Goal: Task Accomplishment & Management: Manage account settings

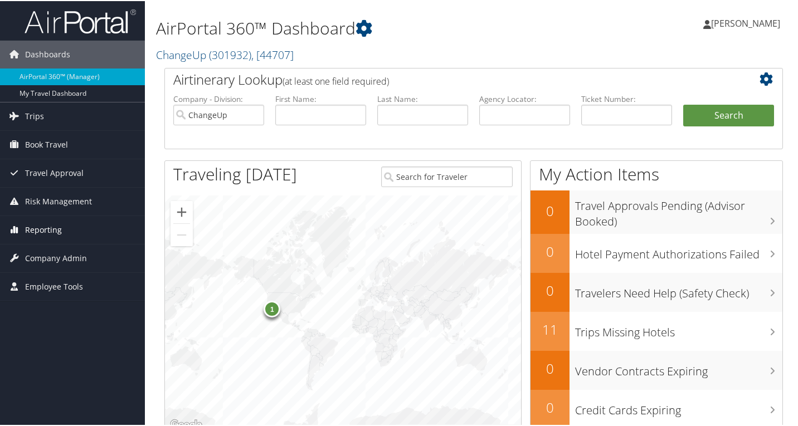
click at [50, 227] on span "Reporting" at bounding box center [43, 229] width 37 height 28
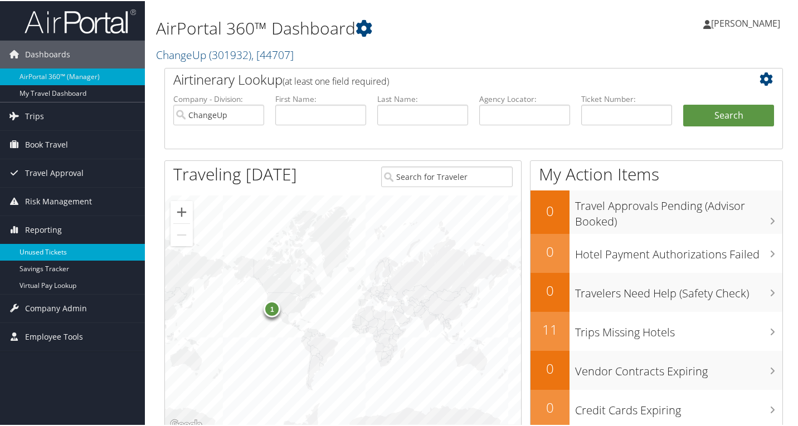
click at [59, 256] on link "Unused Tickets" at bounding box center [72, 251] width 145 height 17
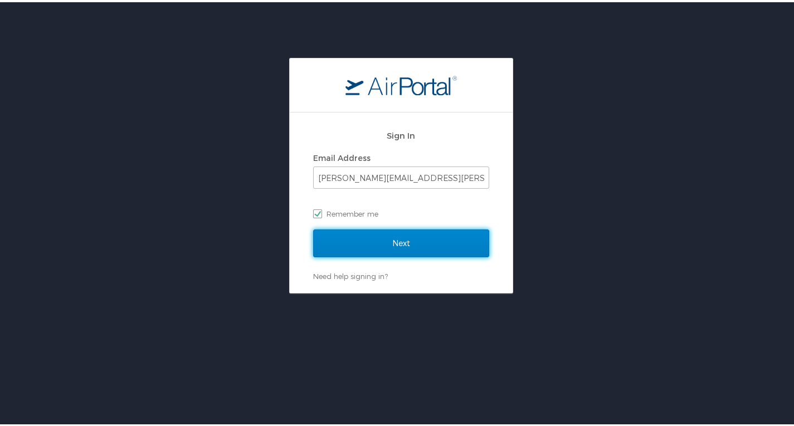
click at [397, 247] on input "Next" at bounding box center [401, 241] width 176 height 28
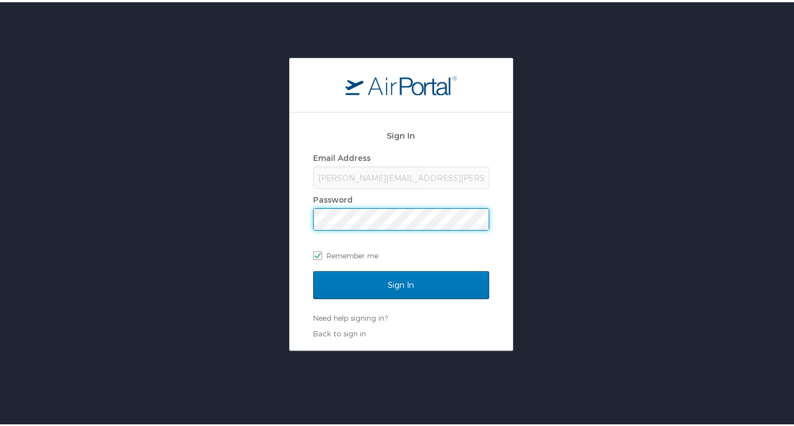
click at [313, 269] on input "Sign In" at bounding box center [401, 283] width 176 height 28
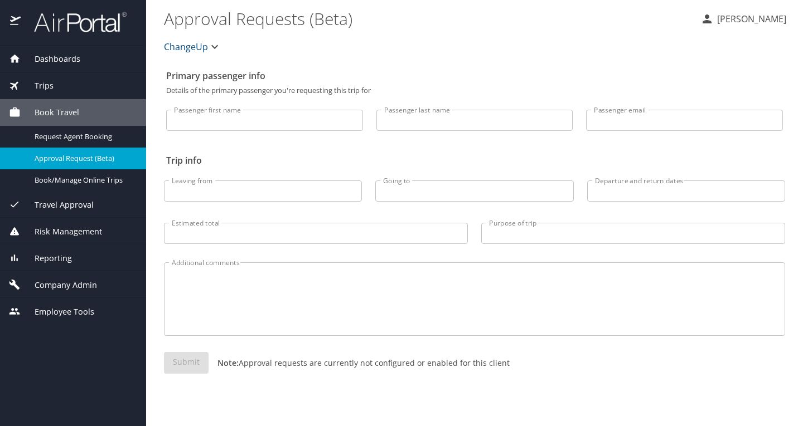
click at [61, 255] on span "Reporting" at bounding box center [46, 258] width 51 height 12
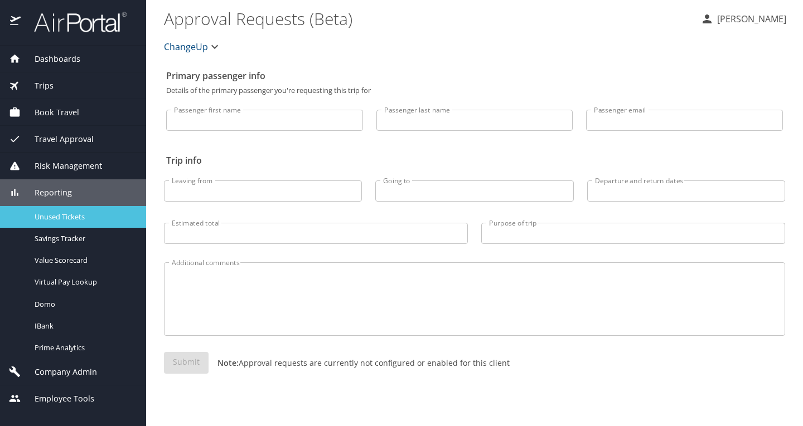
click at [62, 217] on span "Unused Tickets" at bounding box center [84, 217] width 98 height 11
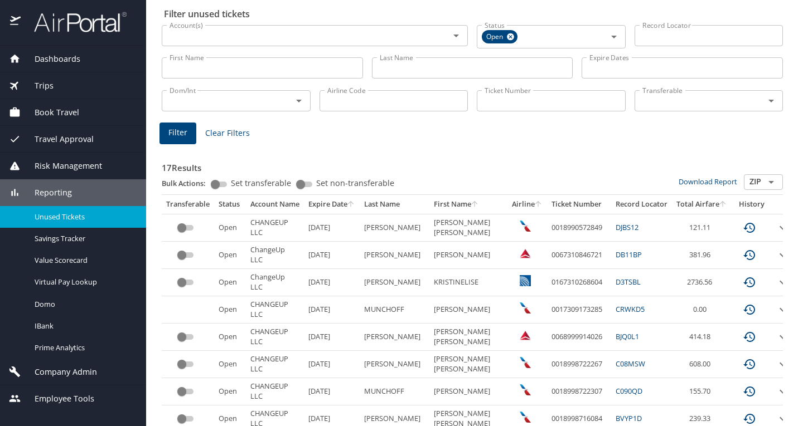
scroll to position [111, 0]
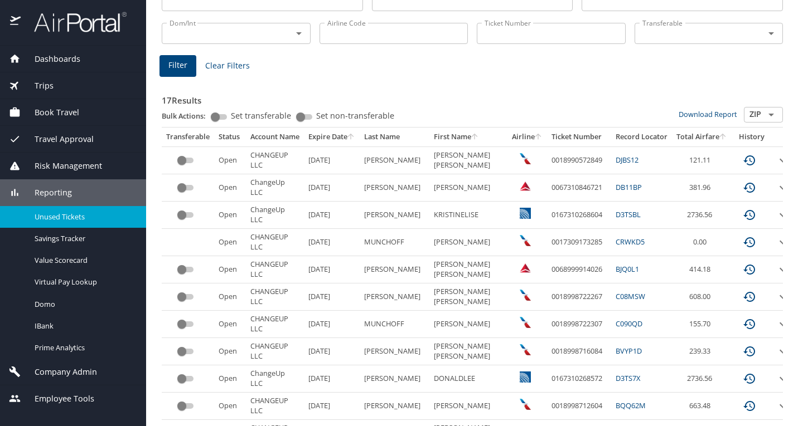
click at [776, 158] on icon "expand row" at bounding box center [782, 160] width 13 height 13
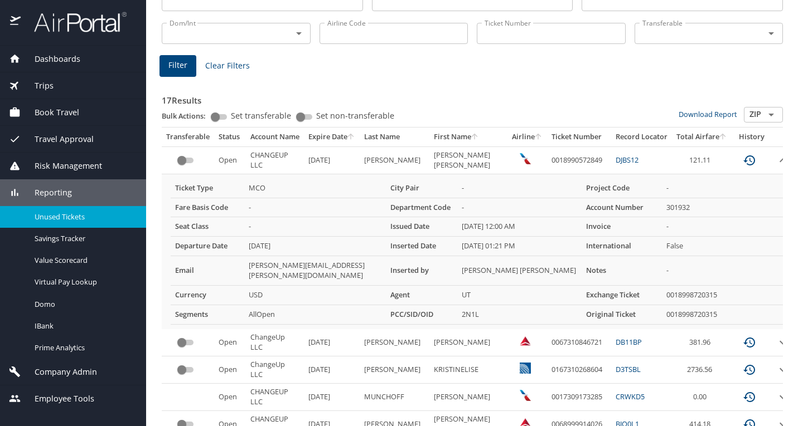
click at [776, 163] on icon "expand row" at bounding box center [782, 160] width 13 height 13
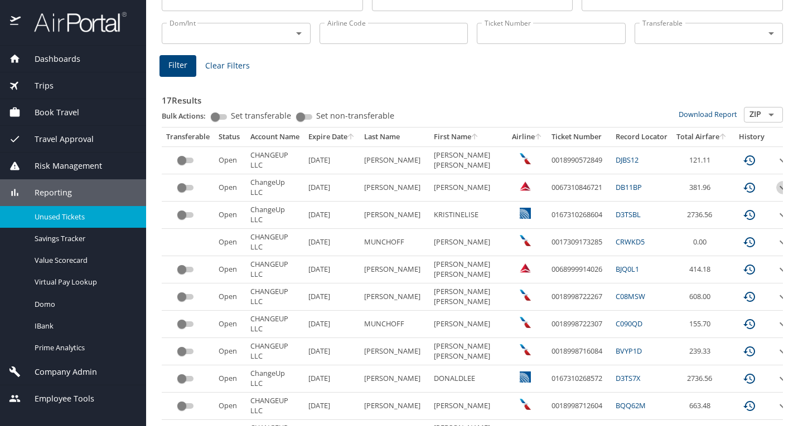
click at [776, 186] on icon "expand row" at bounding box center [782, 187] width 13 height 13
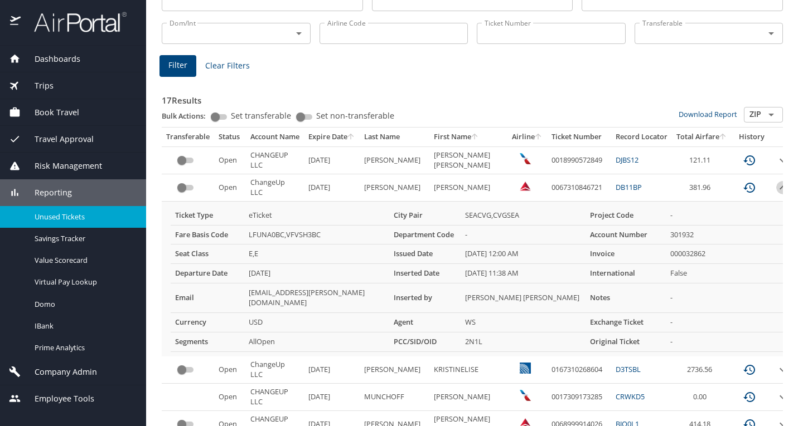
click at [776, 186] on icon "expand row" at bounding box center [782, 187] width 13 height 13
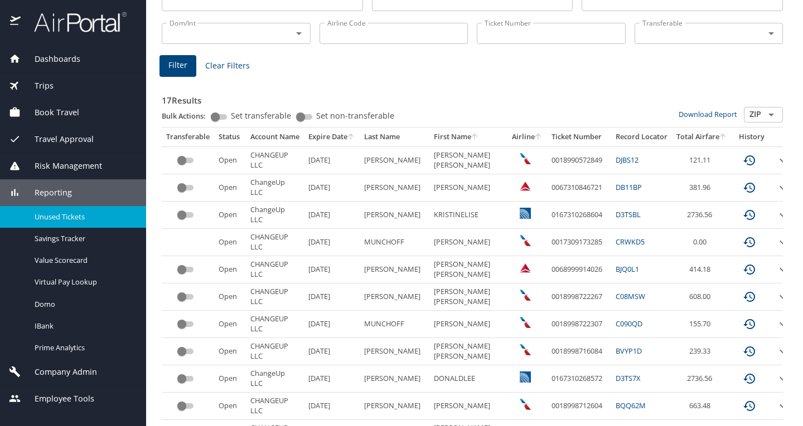
click at [776, 215] on icon "expand row" at bounding box center [782, 214] width 13 height 13
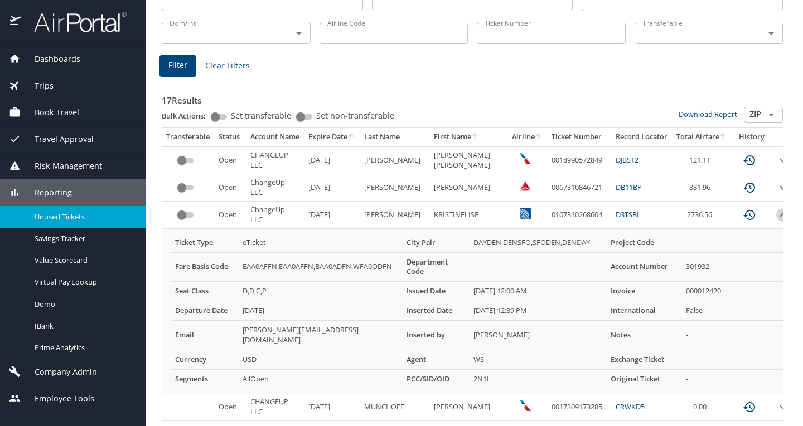
click at [776, 215] on icon "expand row" at bounding box center [782, 214] width 13 height 13
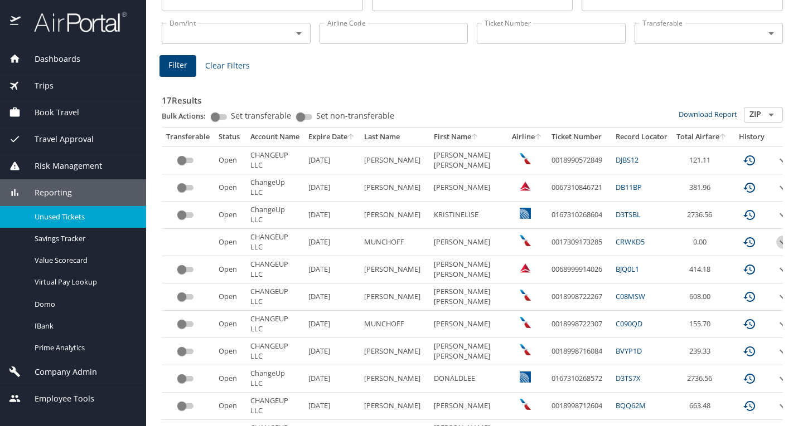
click at [776, 241] on icon "expand row" at bounding box center [782, 242] width 13 height 13
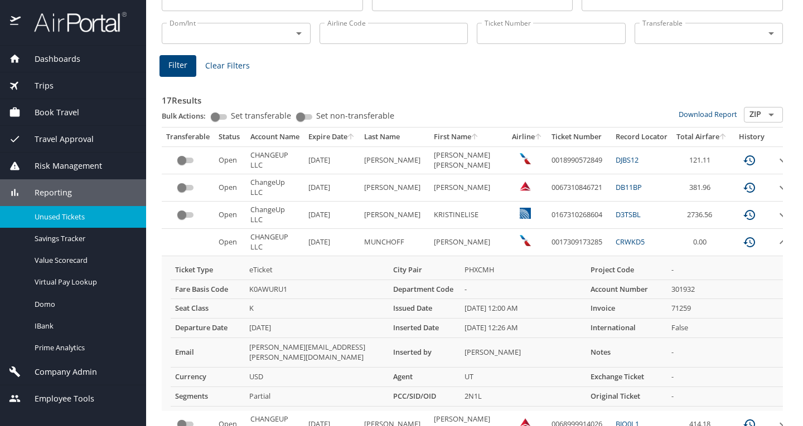
click at [776, 241] on icon "expand row" at bounding box center [782, 242] width 13 height 13
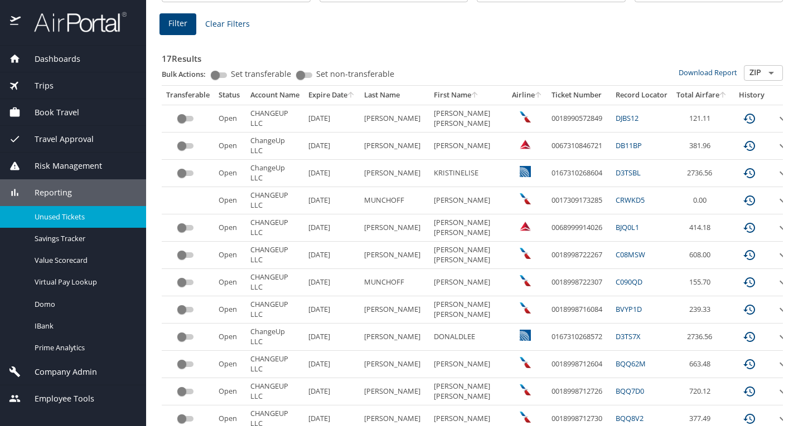
scroll to position [167, 0]
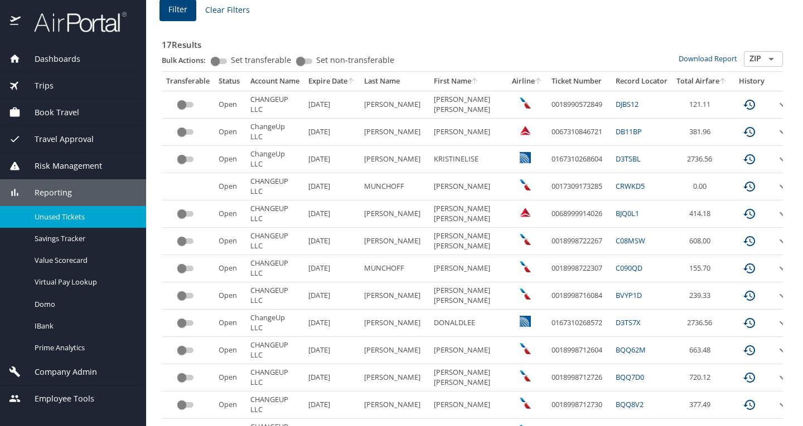
click at [776, 214] on icon "expand row" at bounding box center [782, 213] width 13 height 13
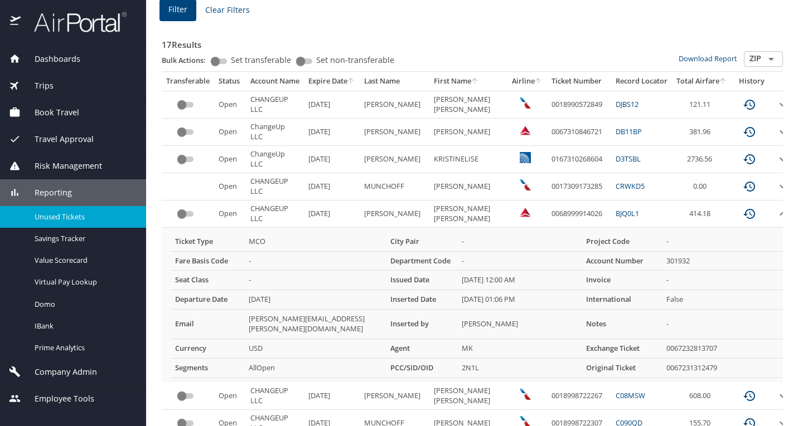
click at [776, 214] on icon "expand row" at bounding box center [782, 213] width 13 height 13
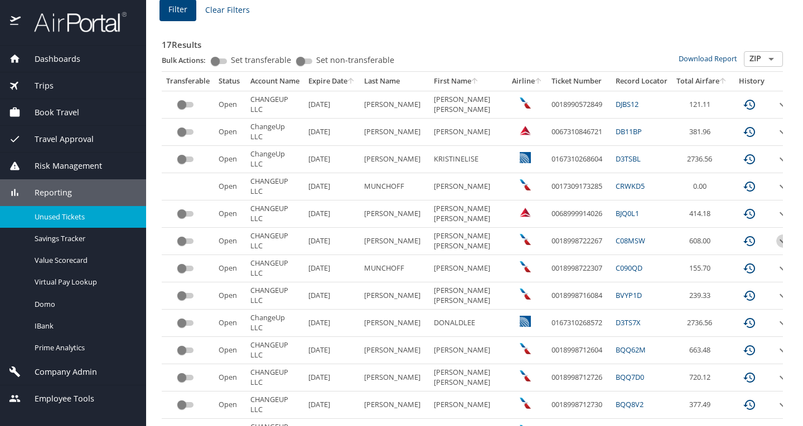
click at [776, 240] on icon "expand row" at bounding box center [782, 241] width 13 height 13
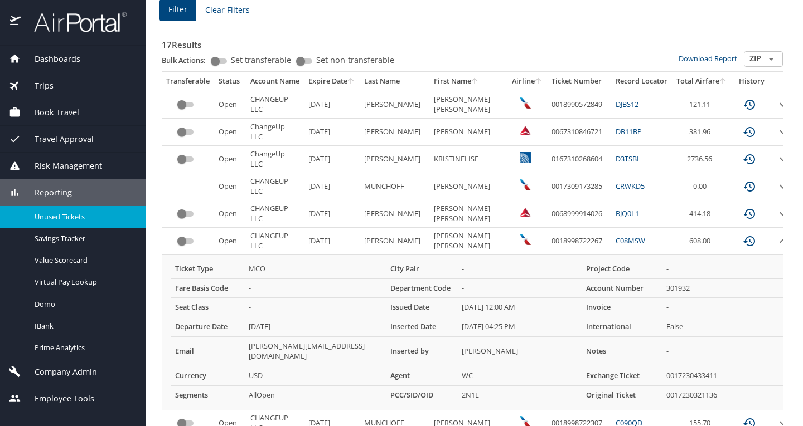
click at [776, 240] on icon "expand row" at bounding box center [782, 241] width 13 height 13
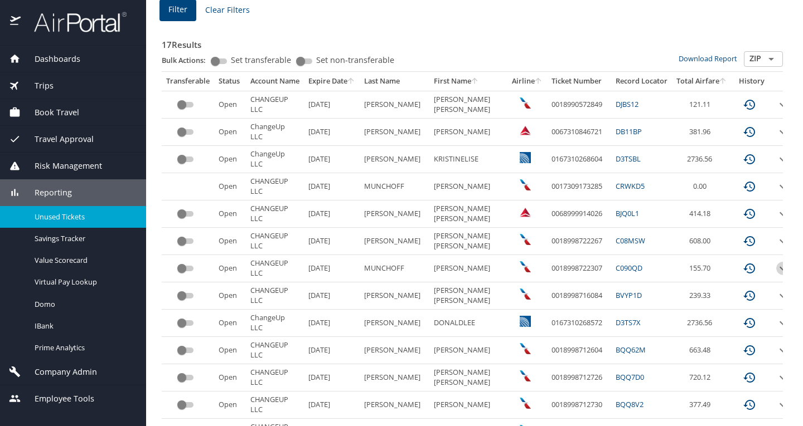
click at [776, 266] on icon "expand row" at bounding box center [782, 268] width 13 height 13
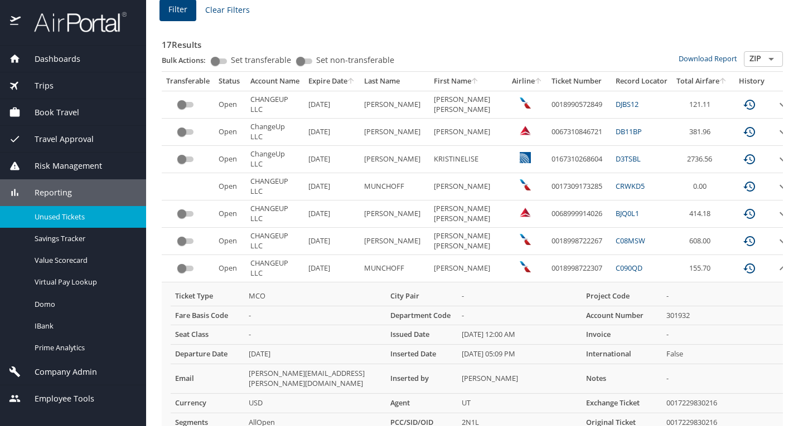
click at [776, 266] on icon "expand row" at bounding box center [782, 268] width 13 height 13
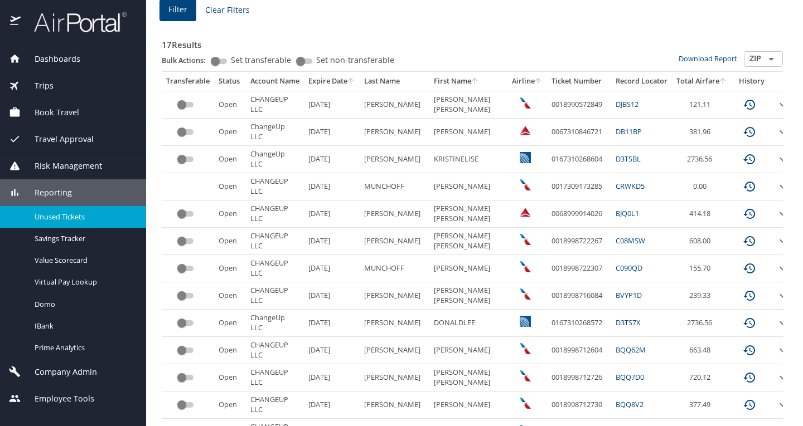
scroll to position [223, 0]
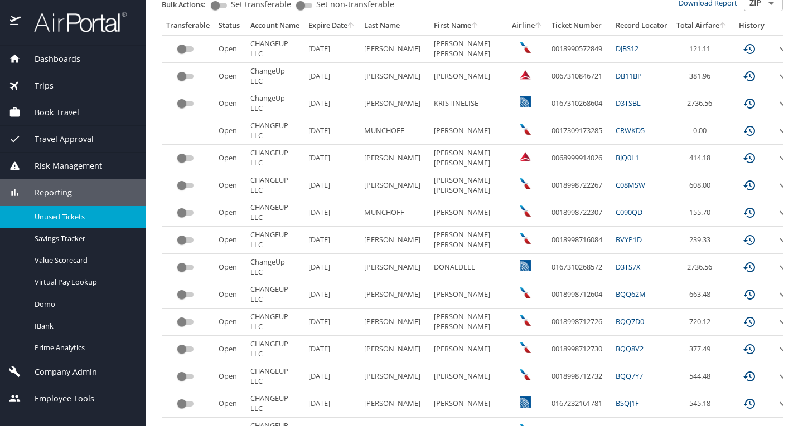
click at [775, 241] on div "17 Results Bulk Actions: Set transferable Set non-transferable Download Report …" at bounding box center [472, 246] width 630 height 575
click at [776, 240] on icon "expand row" at bounding box center [782, 240] width 13 height 13
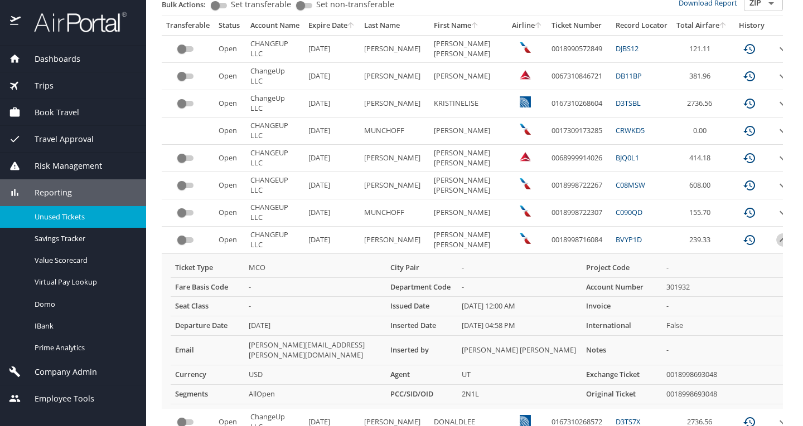
click at [776, 240] on icon "expand row" at bounding box center [782, 240] width 13 height 13
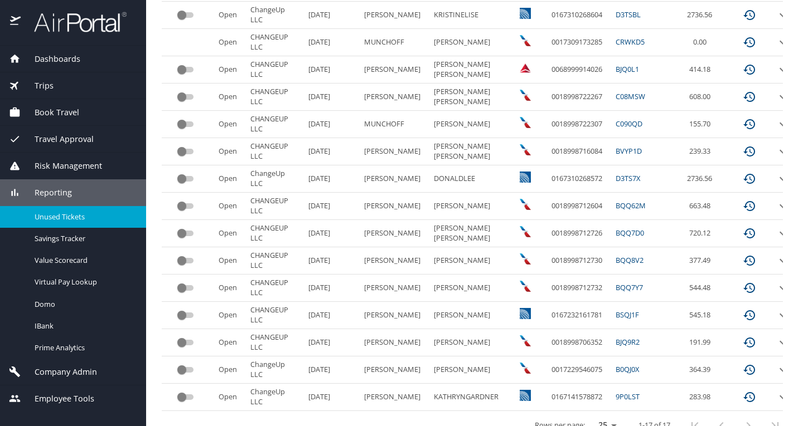
scroll to position [334, 0]
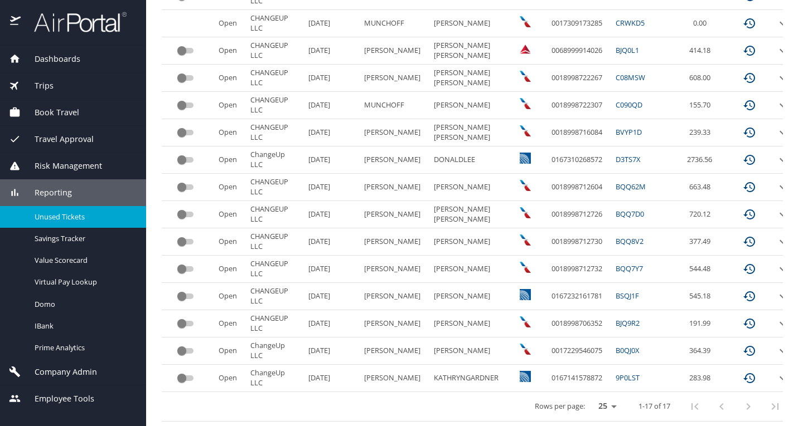
click at [776, 154] on icon "expand row" at bounding box center [782, 159] width 13 height 13
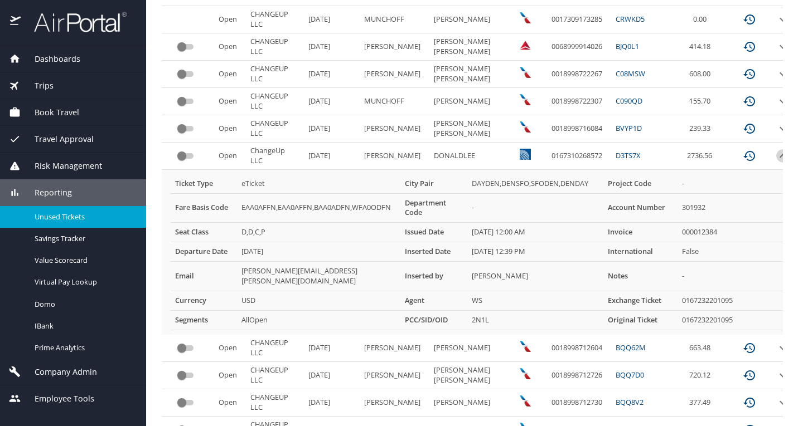
click at [776, 155] on icon "expand row" at bounding box center [782, 155] width 13 height 13
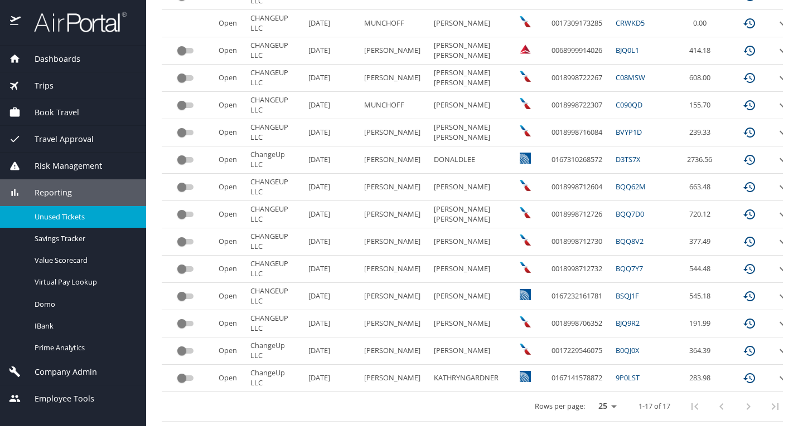
click at [779, 185] on icon "expand row" at bounding box center [782, 187] width 7 height 4
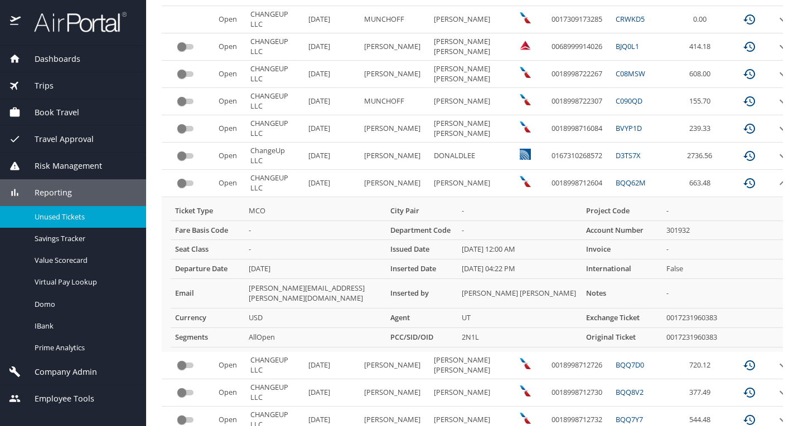
click at [776, 182] on icon "expand row" at bounding box center [782, 183] width 13 height 13
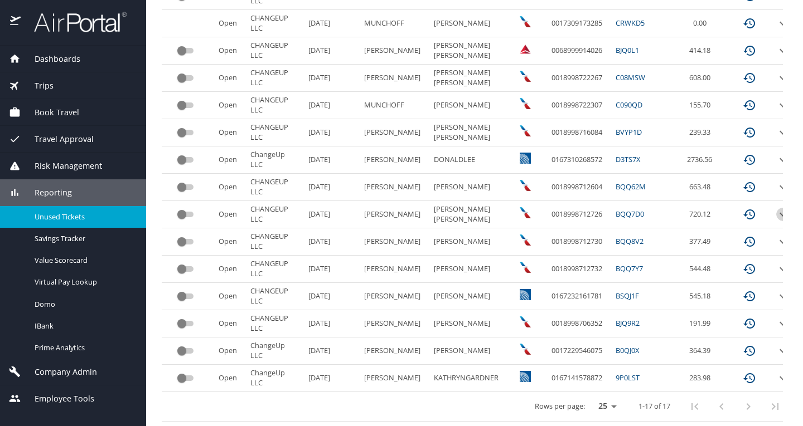
click at [776, 210] on icon "expand row" at bounding box center [782, 214] width 13 height 13
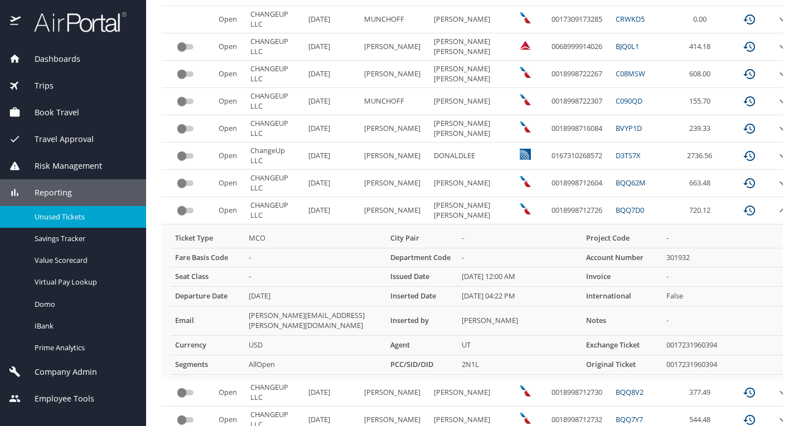
click at [776, 210] on icon "expand row" at bounding box center [782, 210] width 13 height 13
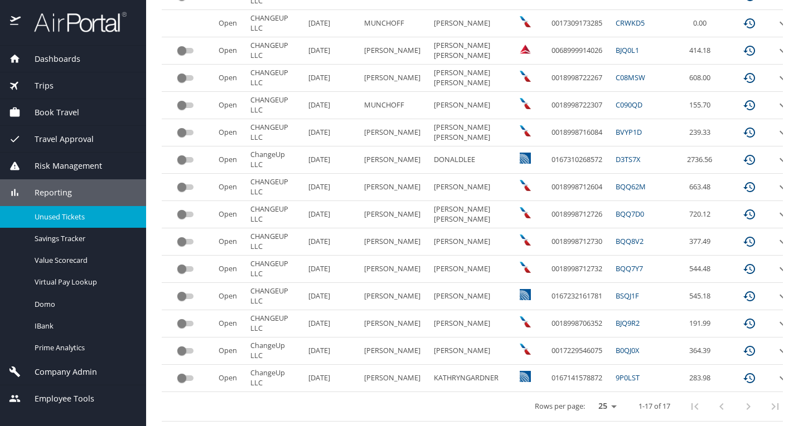
scroll to position [338, 0]
click at [776, 235] on icon "expand row" at bounding box center [782, 241] width 13 height 13
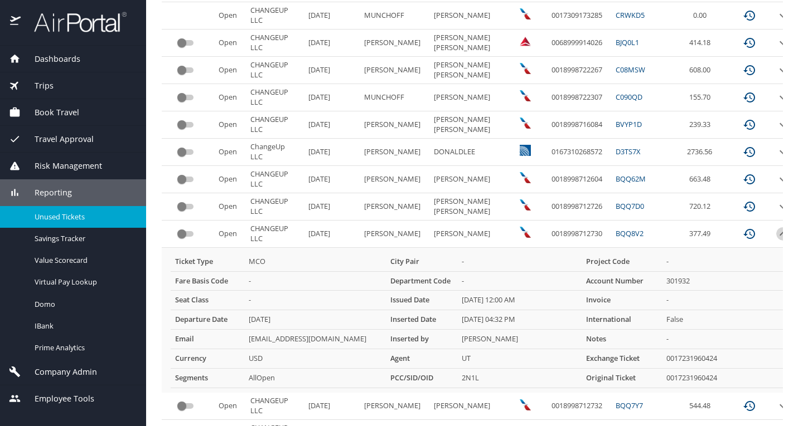
click at [776, 233] on icon "expand row" at bounding box center [782, 233] width 13 height 13
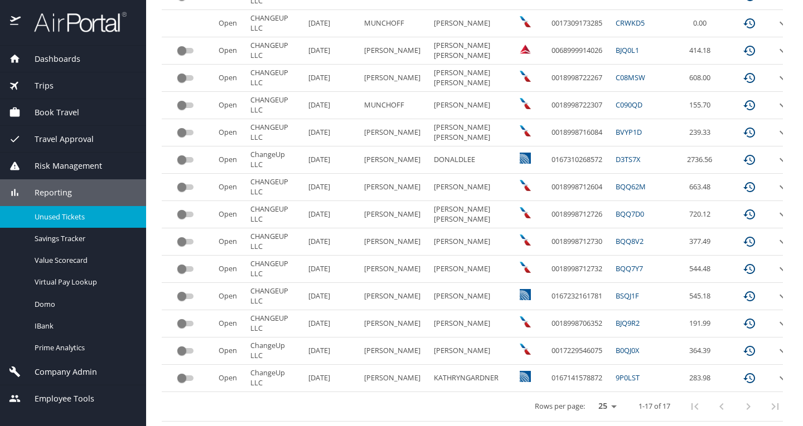
click at [776, 263] on icon "expand row" at bounding box center [782, 269] width 13 height 13
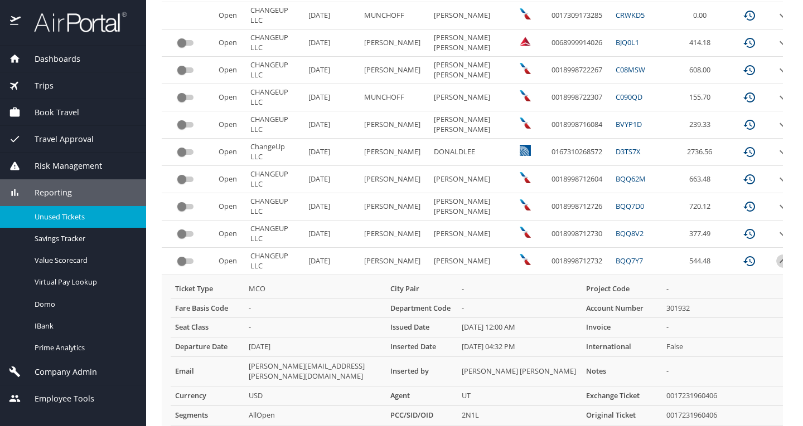
click at [779, 263] on icon "expand row" at bounding box center [782, 261] width 7 height 4
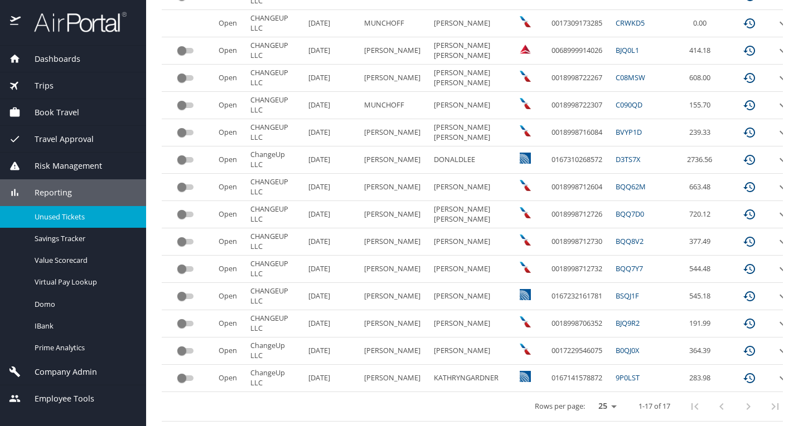
click at [776, 290] on icon "expand row" at bounding box center [782, 296] width 13 height 13
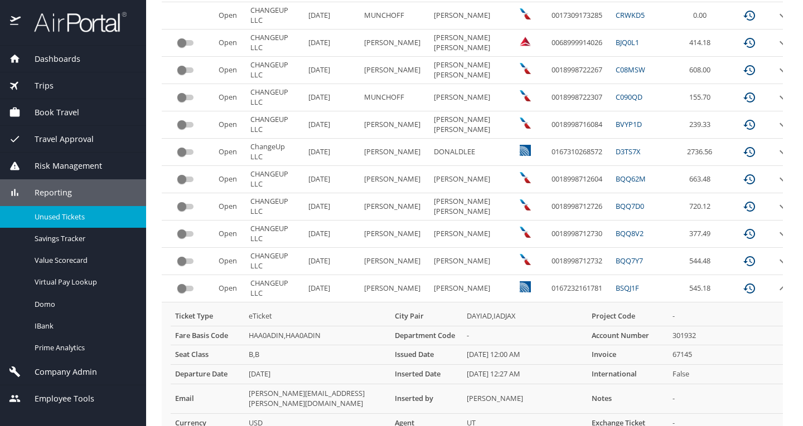
click at [776, 289] on icon "expand row" at bounding box center [782, 288] width 13 height 13
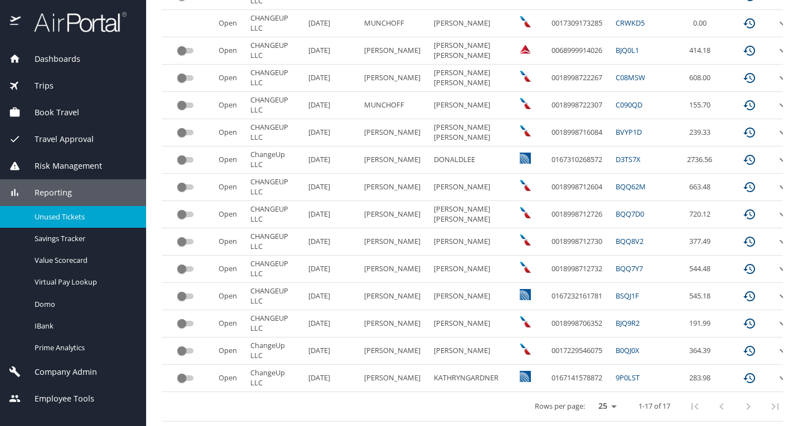
click at [776, 317] on icon "expand row" at bounding box center [782, 323] width 13 height 13
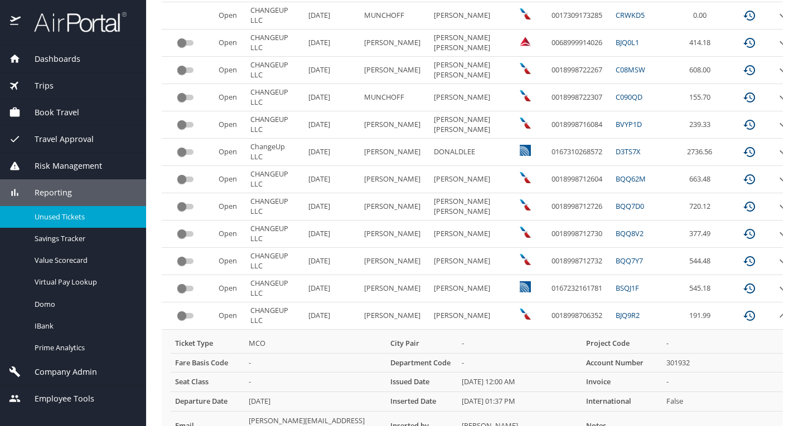
click at [776, 317] on icon "expand row" at bounding box center [782, 315] width 13 height 13
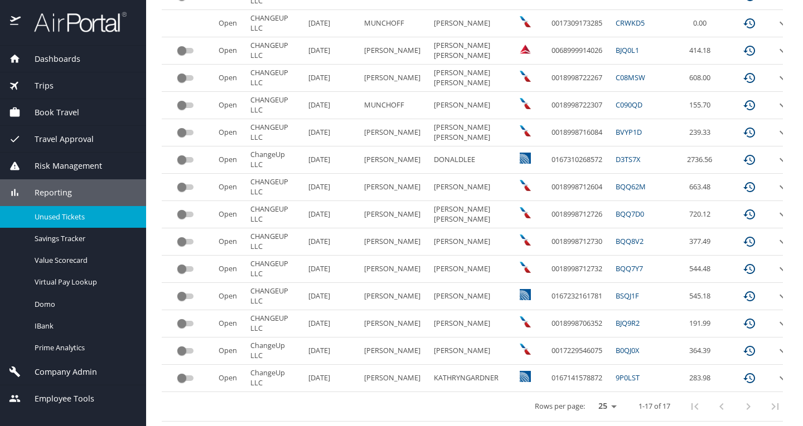
click at [776, 344] on icon "expand row" at bounding box center [782, 350] width 13 height 13
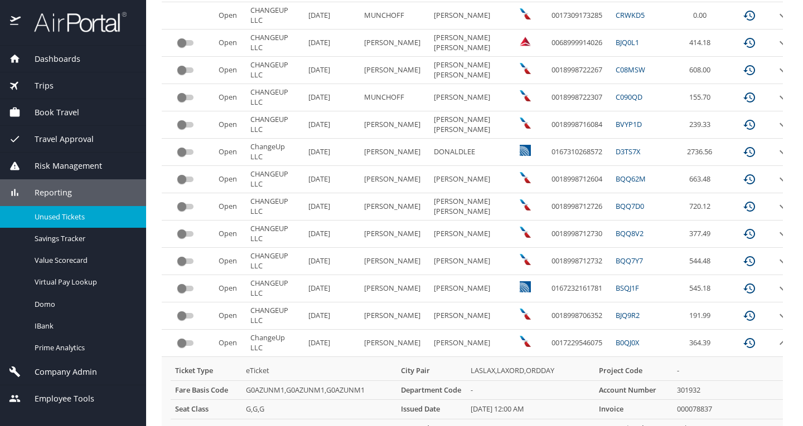
click at [776, 341] on icon "expand row" at bounding box center [782, 343] width 13 height 13
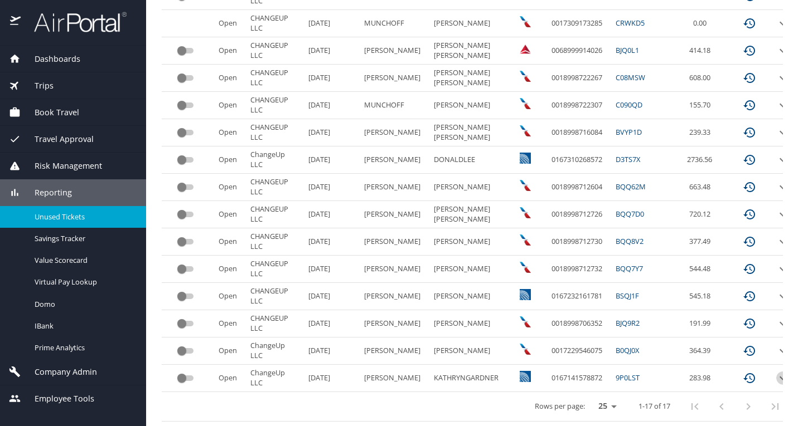
click at [776, 372] on icon "expand row" at bounding box center [782, 378] width 13 height 13
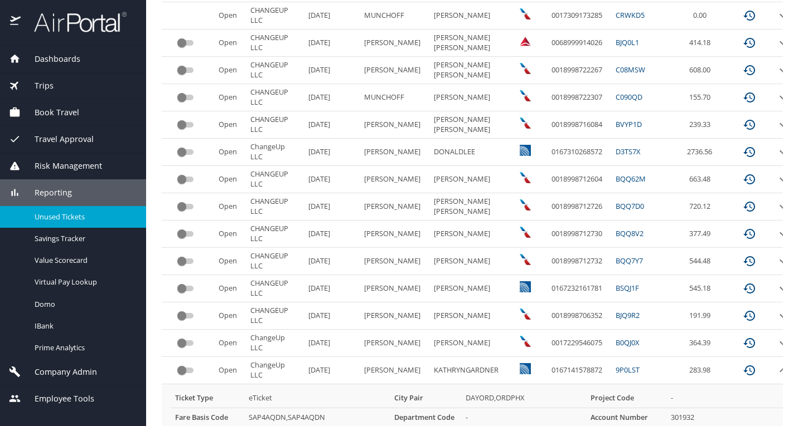
click at [776, 370] on icon "expand row" at bounding box center [782, 370] width 13 height 13
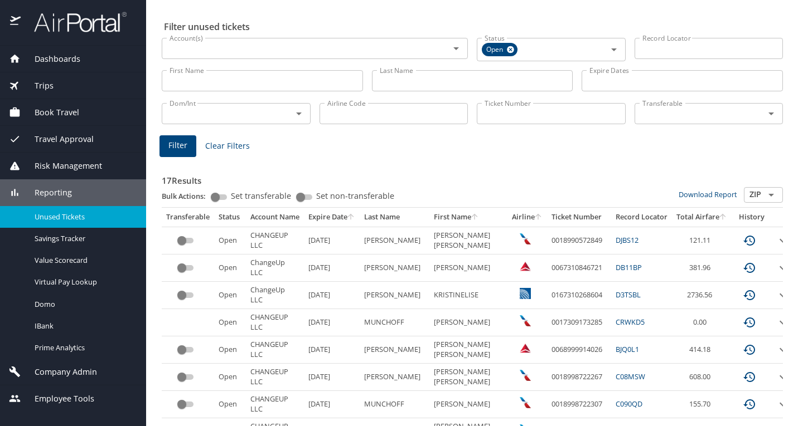
scroll to position [0, 0]
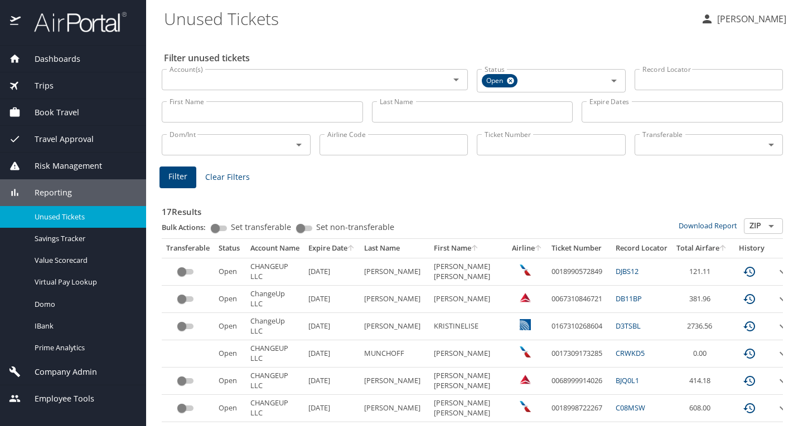
click at [66, 109] on span "Book Travel" at bounding box center [50, 112] width 59 height 12
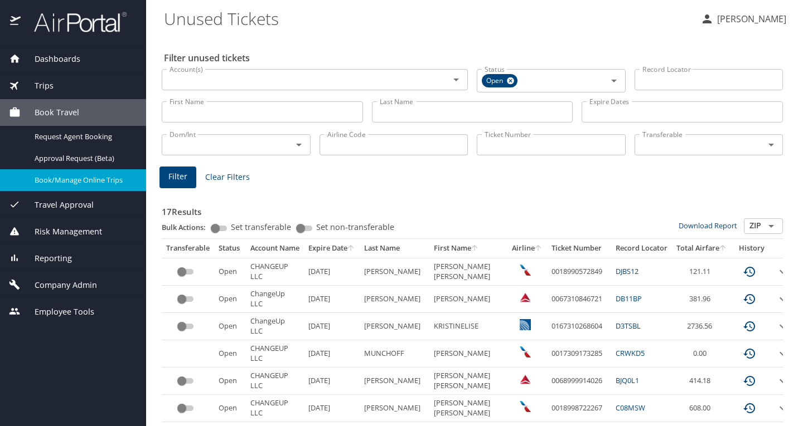
click at [79, 179] on span "Book/Manage Online Trips" at bounding box center [84, 180] width 98 height 11
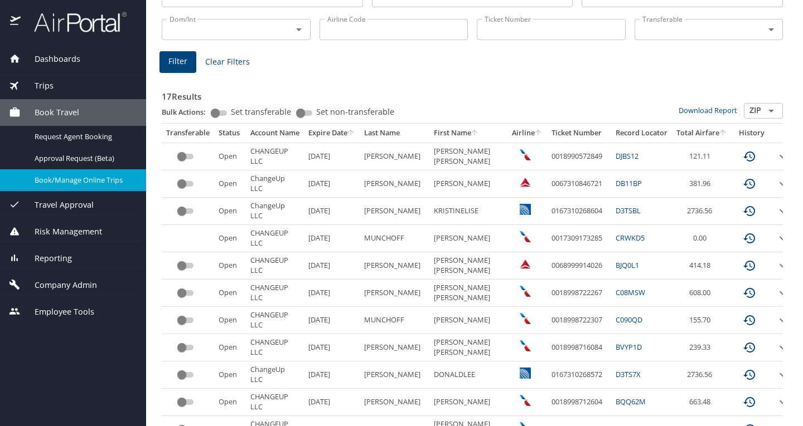
scroll to position [338, 0]
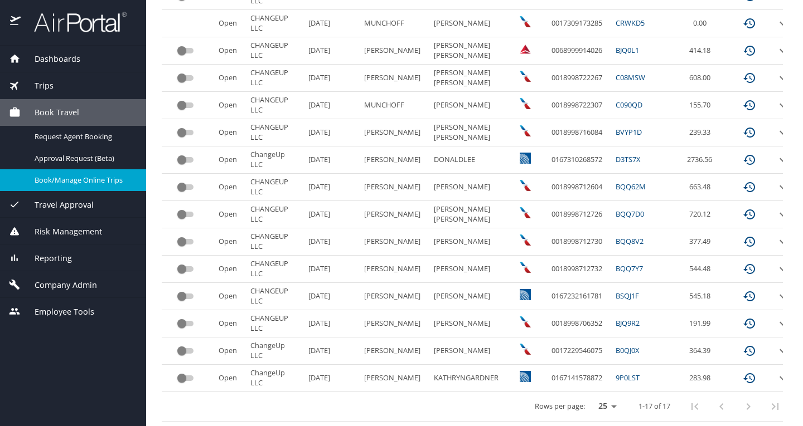
click at [776, 290] on icon "expand row" at bounding box center [782, 296] width 13 height 13
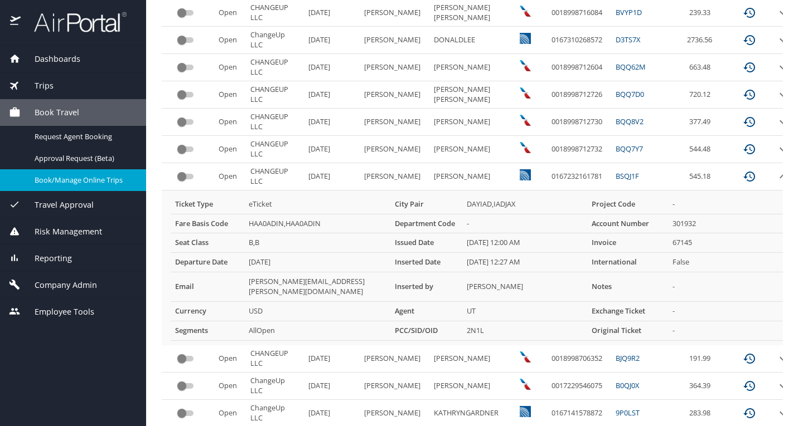
scroll to position [438, 0]
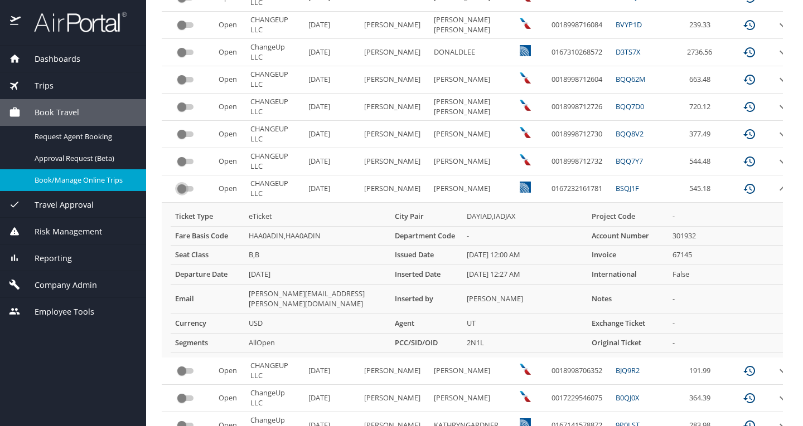
click at [183, 188] on input "custom pagination table" at bounding box center [182, 188] width 40 height 13
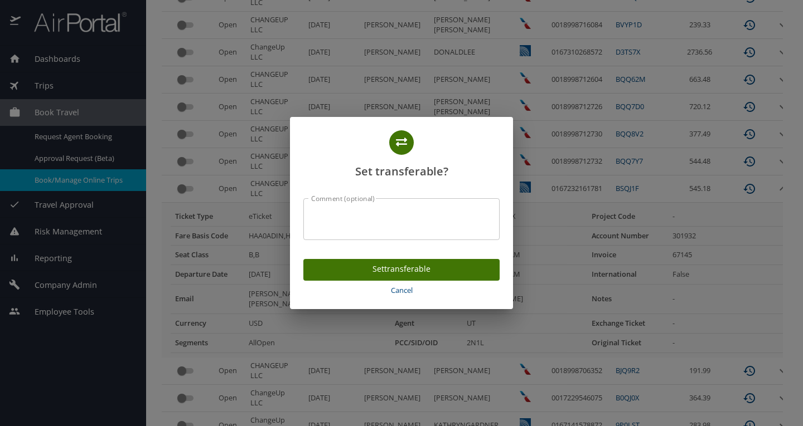
click at [382, 269] on span "Set transferable" at bounding box center [401, 270] width 178 height 14
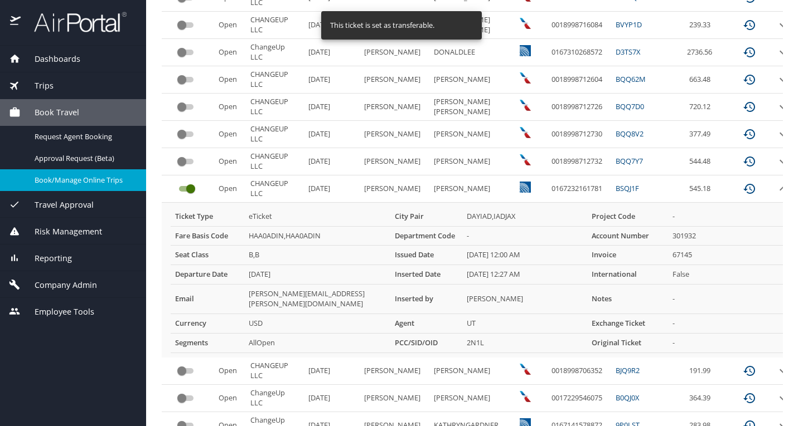
click at [776, 189] on icon "expand row" at bounding box center [782, 188] width 13 height 13
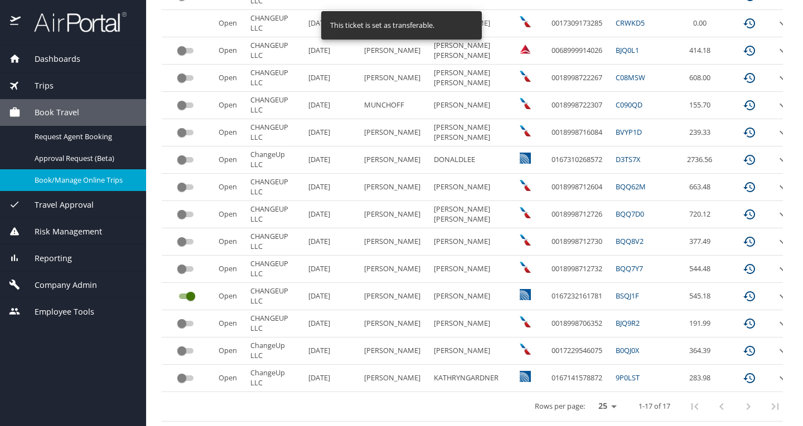
scroll to position [338, 0]
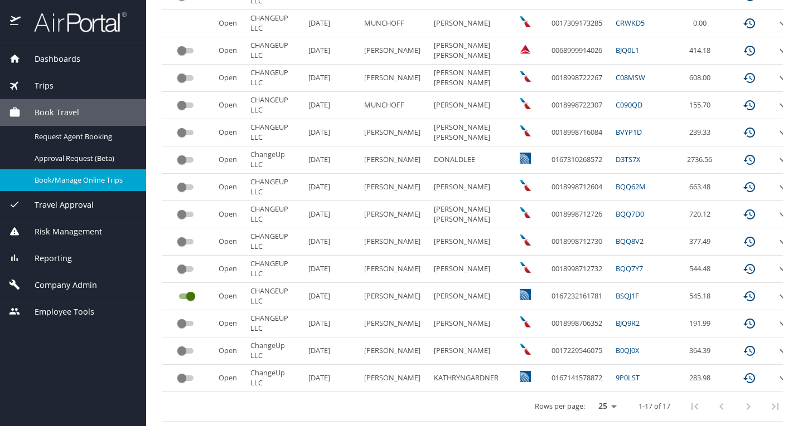
click at [184, 372] on input "custom pagination table" at bounding box center [182, 378] width 40 height 13
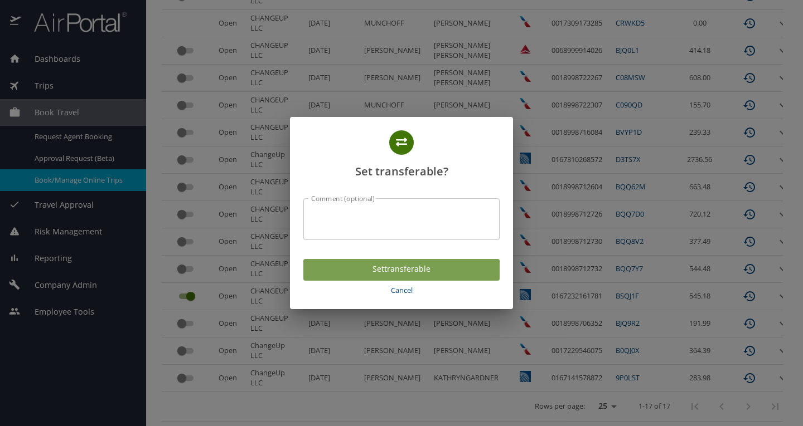
click at [449, 270] on span "Set transferable" at bounding box center [401, 270] width 178 height 14
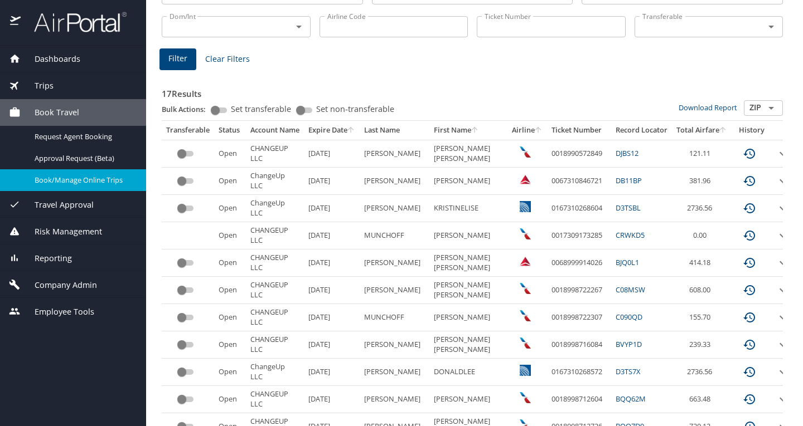
scroll to position [115, 0]
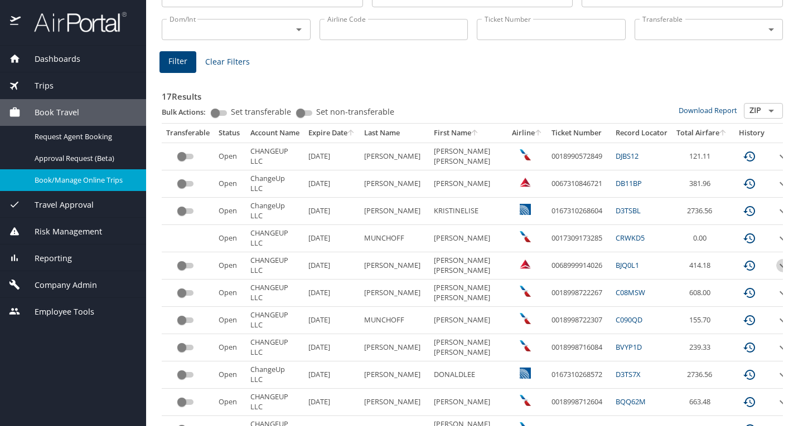
click at [776, 263] on icon "expand row" at bounding box center [782, 265] width 13 height 13
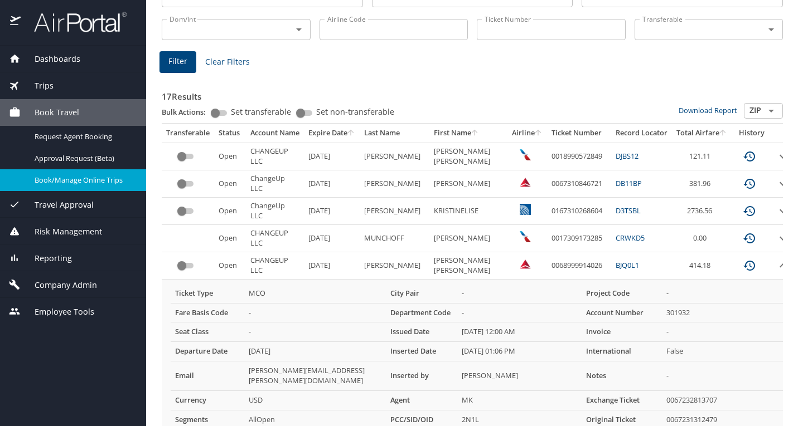
click at [776, 263] on icon "expand row" at bounding box center [782, 265] width 13 height 13
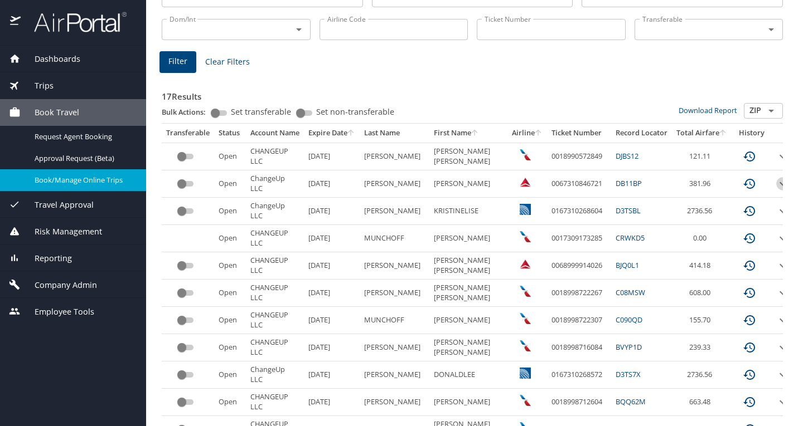
click at [779, 182] on icon "expand row" at bounding box center [782, 184] width 7 height 4
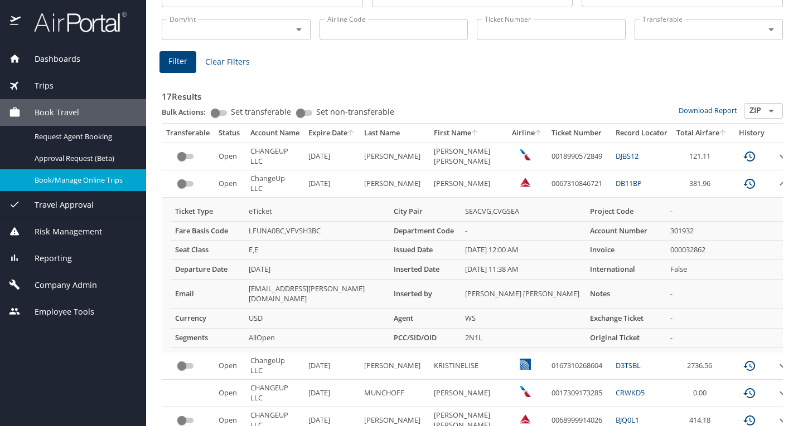
click at [776, 182] on icon "expand row" at bounding box center [782, 183] width 13 height 13
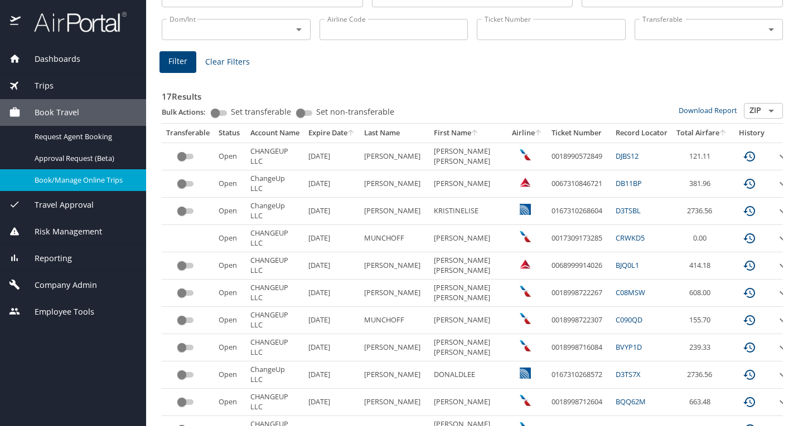
click at [188, 180] on input "custom pagination table" at bounding box center [182, 183] width 40 height 13
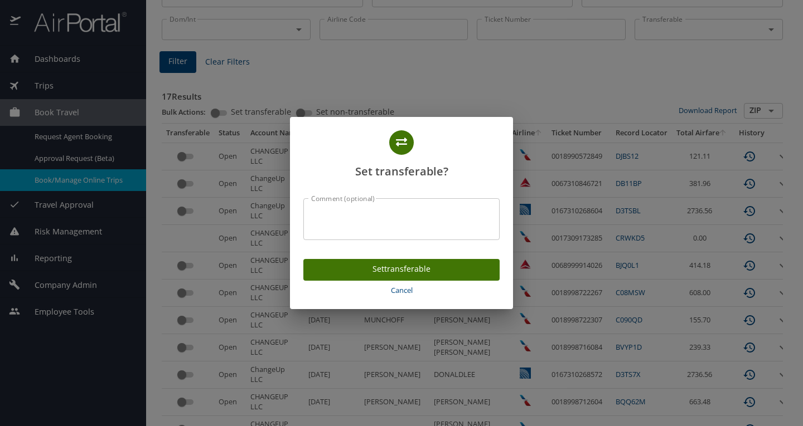
click at [445, 270] on span "Set transferable" at bounding box center [401, 270] width 178 height 14
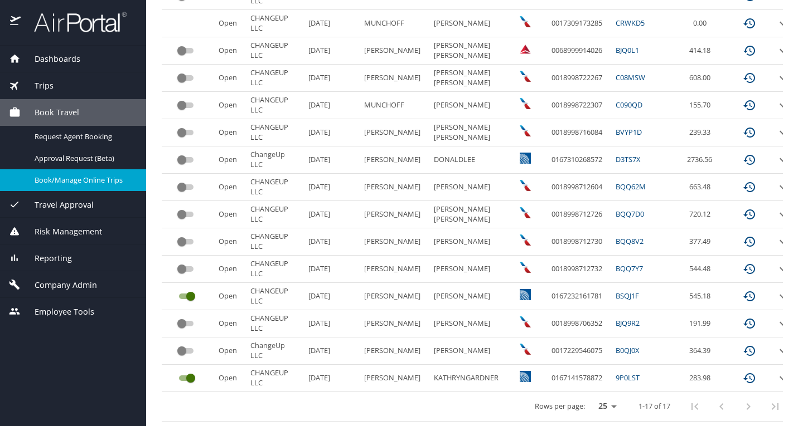
scroll to position [338, 0]
click at [776, 372] on icon "expand row" at bounding box center [782, 378] width 13 height 13
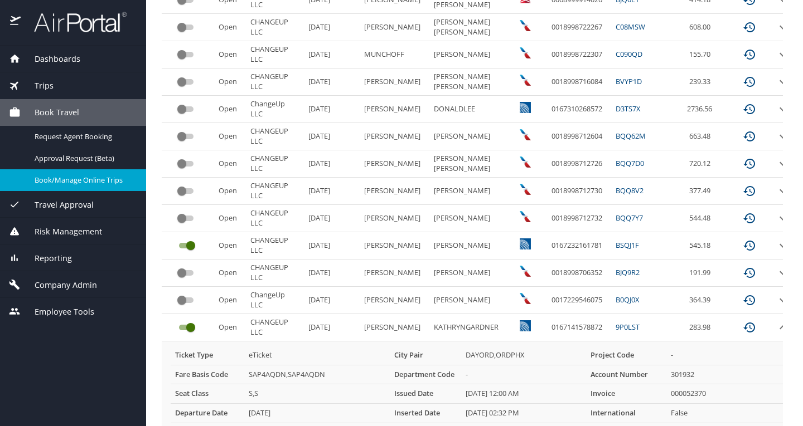
scroll to position [494, 0]
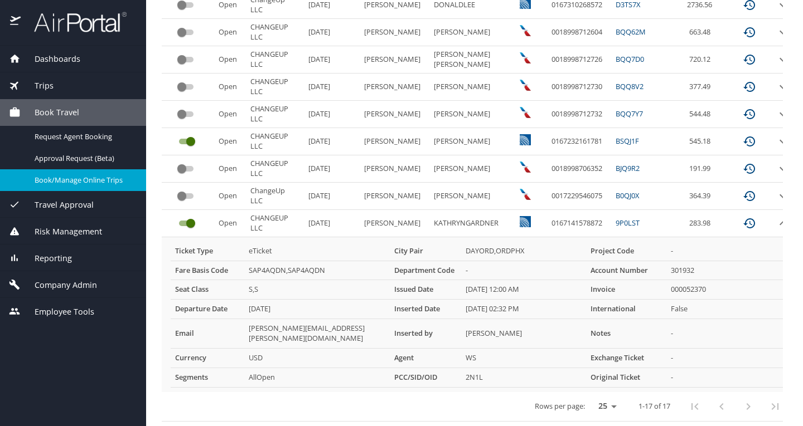
click at [669, 353] on td "-" at bounding box center [725, 359] width 119 height 20
click at [776, 218] on icon "expand row" at bounding box center [782, 223] width 13 height 13
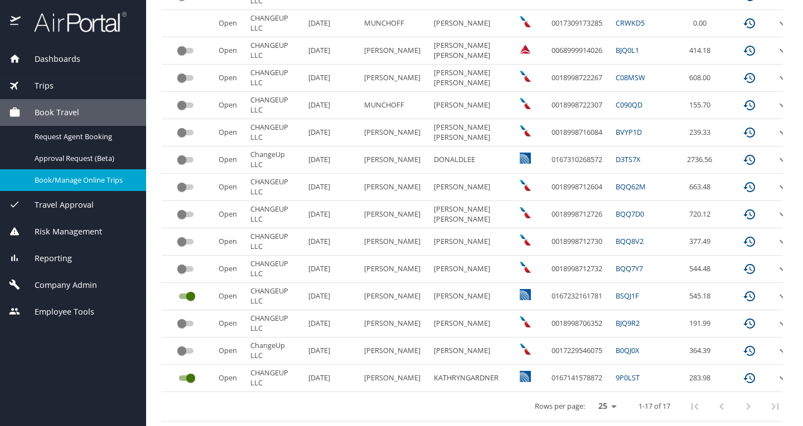
scroll to position [338, 0]
click at [776, 290] on icon "expand row" at bounding box center [782, 296] width 13 height 13
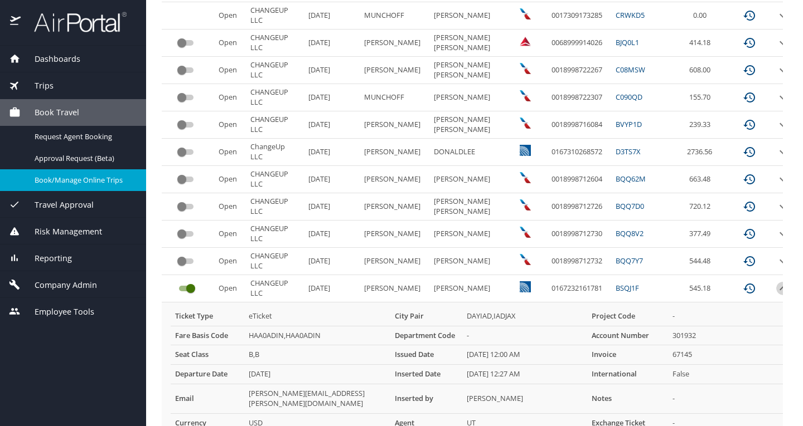
click at [776, 289] on icon "expand row" at bounding box center [782, 288] width 13 height 13
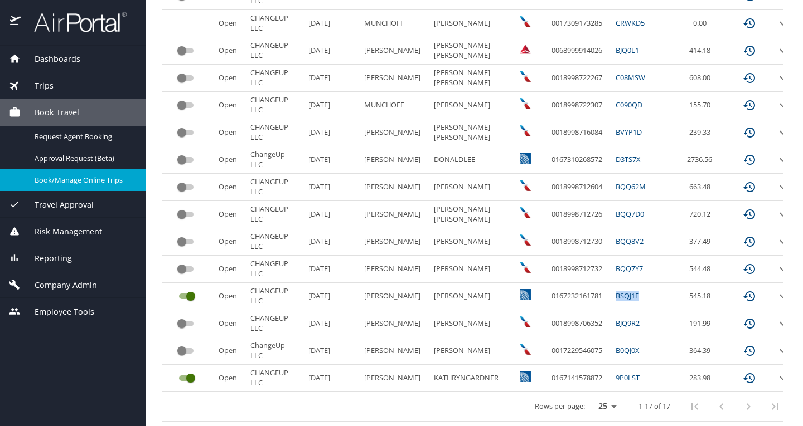
drag, startPoint x: 635, startPoint y: 287, endPoint x: 602, endPoint y: 290, distance: 33.0
click at [611, 290] on td "BSQJ1F" at bounding box center [641, 296] width 61 height 27
copy link "BSQJ1F"
click at [779, 294] on icon "expand row" at bounding box center [782, 296] width 7 height 4
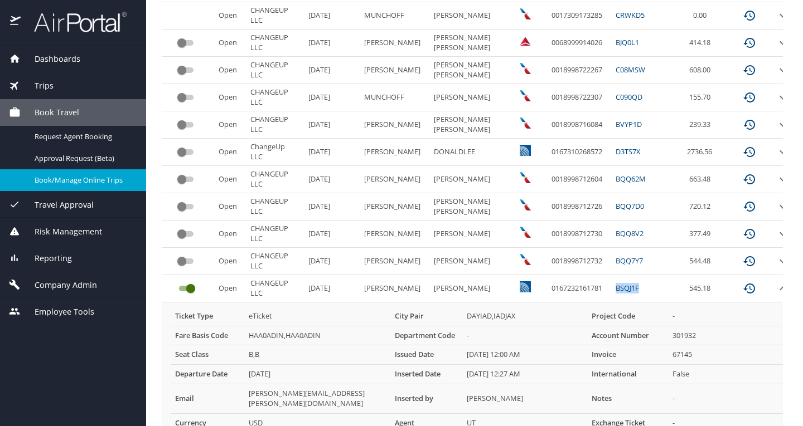
click at [776, 286] on icon "expand row" at bounding box center [782, 288] width 13 height 13
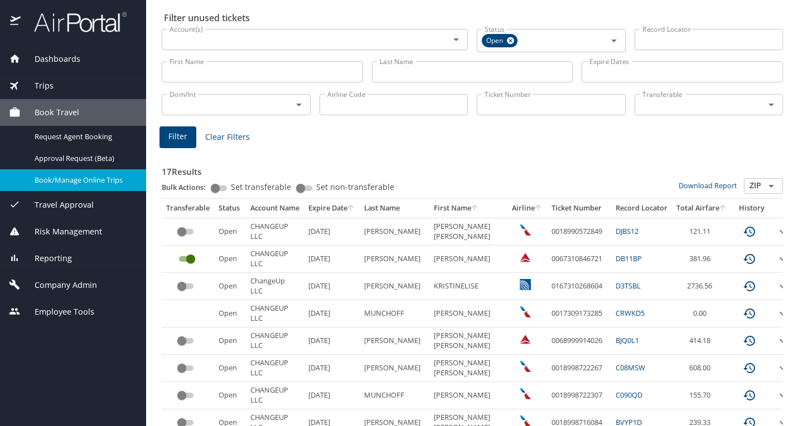
scroll to position [0, 0]
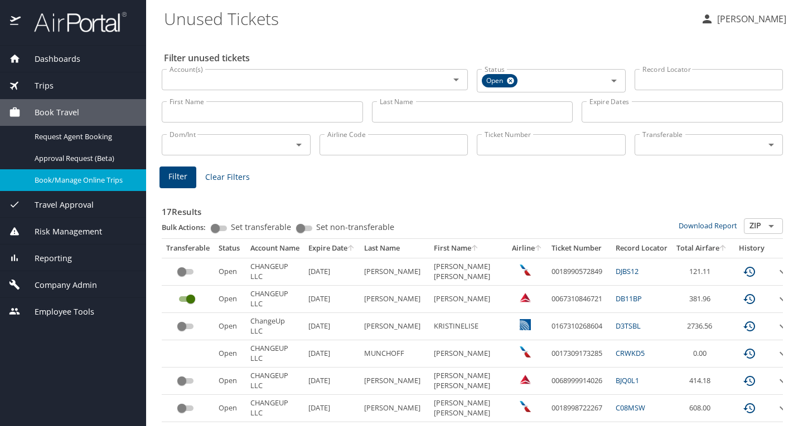
click at [543, 200] on h3 "17 Results" at bounding box center [472, 209] width 621 height 20
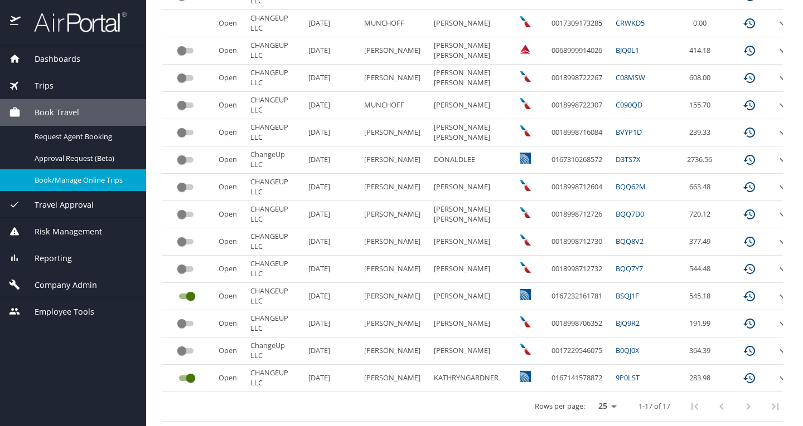
scroll to position [338, 0]
click at [776, 235] on icon "expand row" at bounding box center [782, 241] width 13 height 13
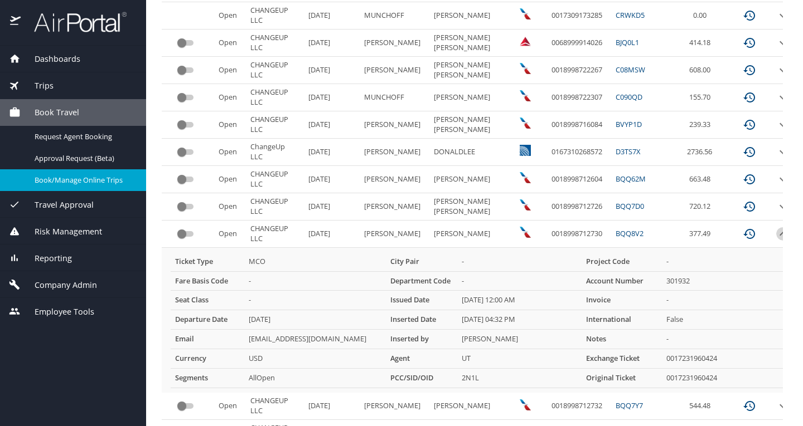
click at [776, 234] on icon "expand row" at bounding box center [782, 233] width 13 height 13
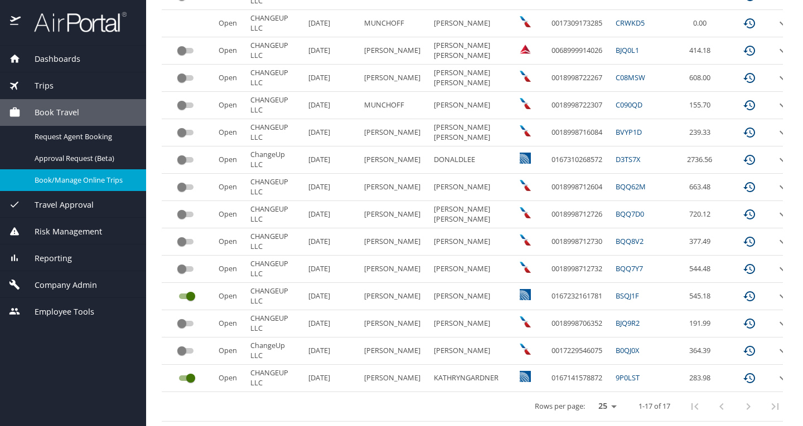
click at [776, 263] on icon "expand row" at bounding box center [782, 269] width 13 height 13
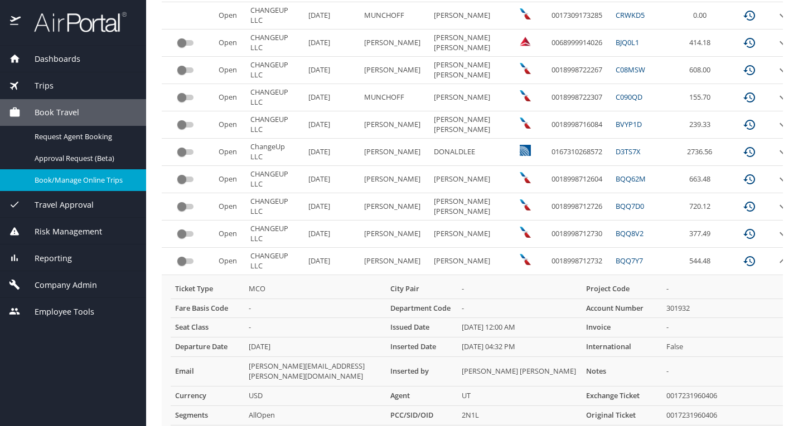
click at [776, 259] on icon "expand row" at bounding box center [782, 261] width 13 height 13
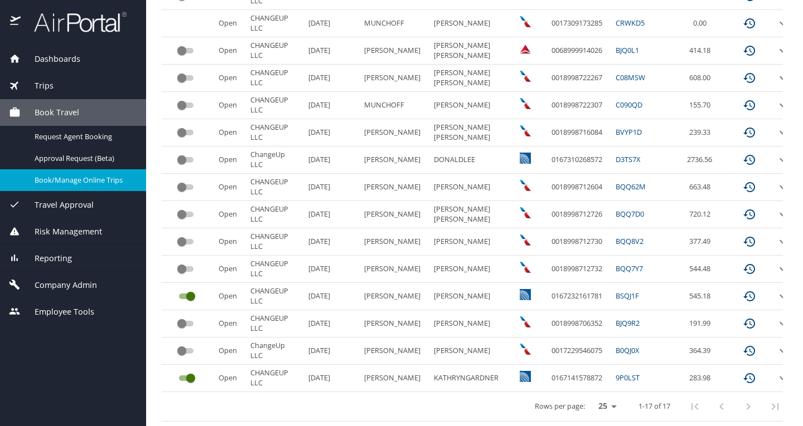
click at [776, 290] on icon "expand row" at bounding box center [782, 296] width 13 height 13
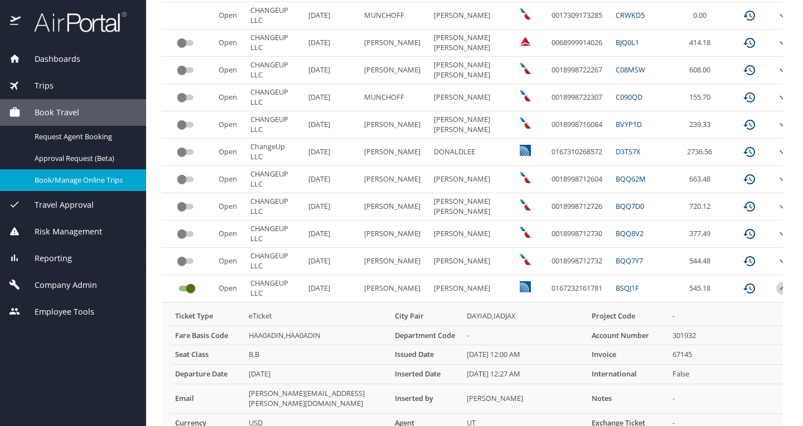
click at [776, 285] on icon "expand row" at bounding box center [782, 288] width 13 height 13
